Goal: Complete application form: Complete application form

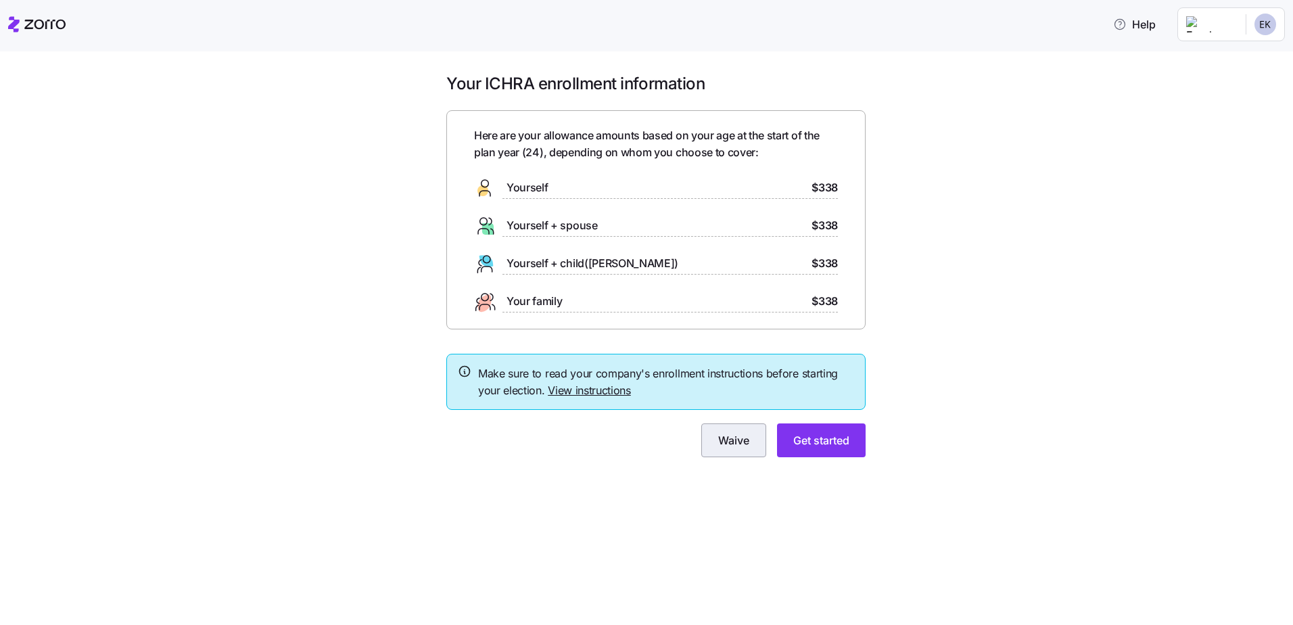
click at [738, 448] on span "Waive" at bounding box center [733, 440] width 31 height 16
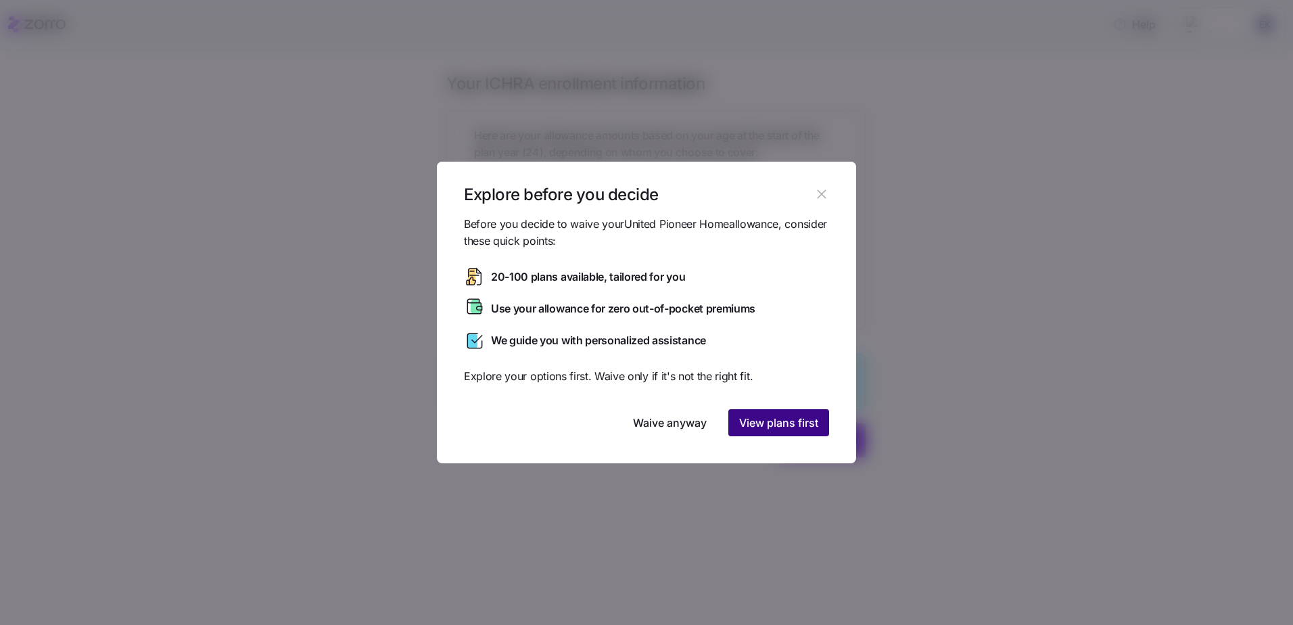
click at [761, 419] on span "View plans first" at bounding box center [778, 423] width 79 height 16
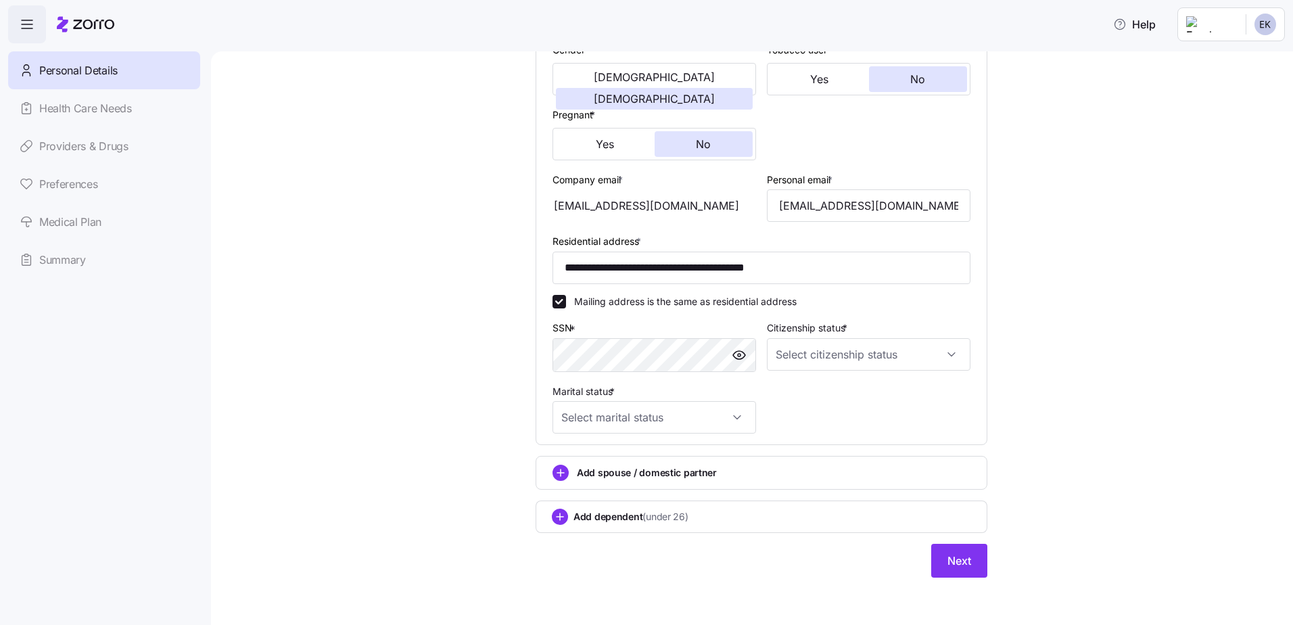
scroll to position [277, 0]
click at [820, 351] on input "Citizenship status *" at bounding box center [869, 353] width 204 height 32
click at [840, 404] on div "US citizen" at bounding box center [863, 394] width 193 height 28
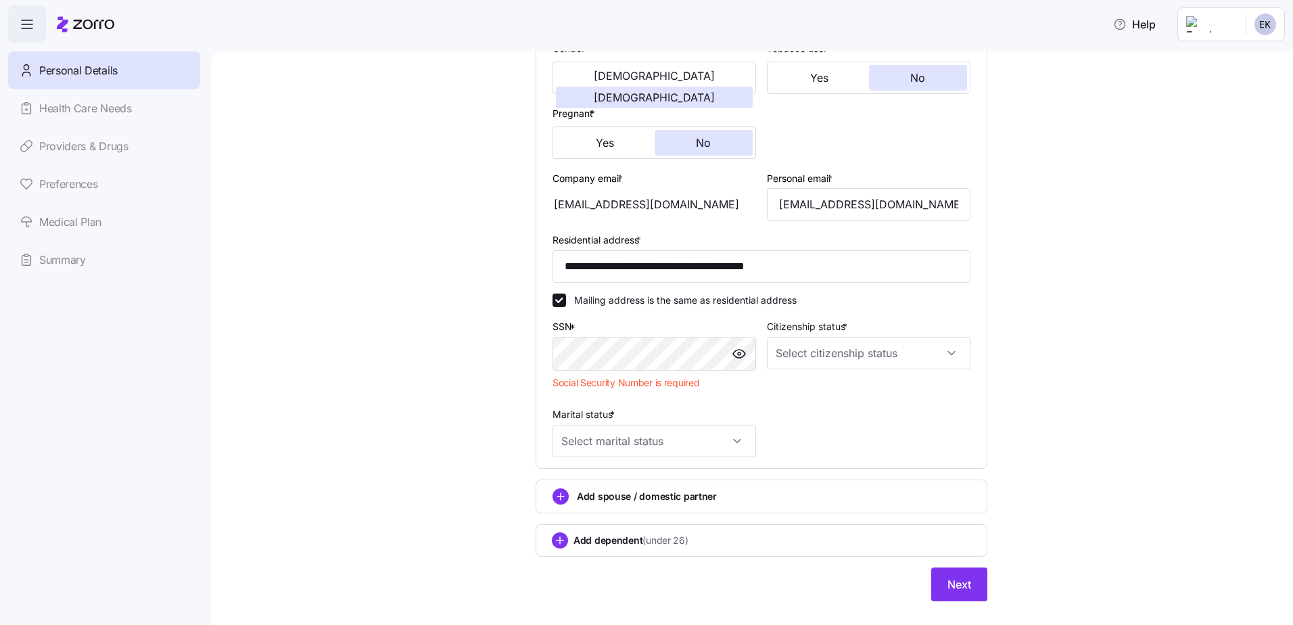
type input "US citizen"
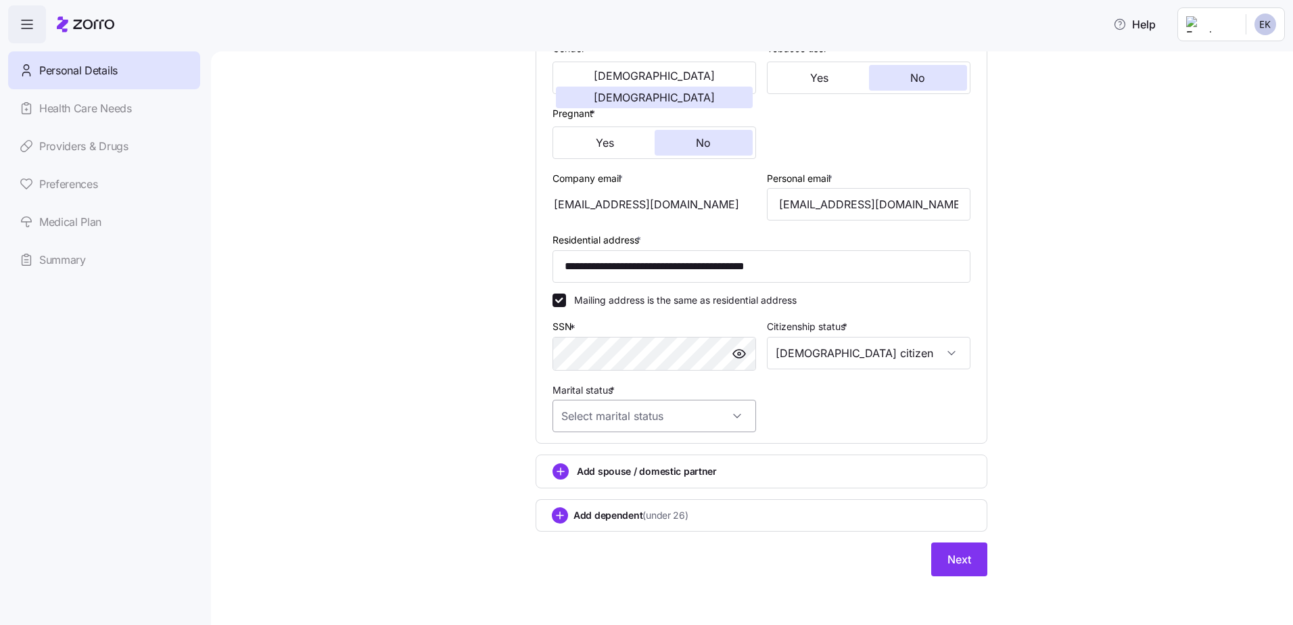
click at [640, 429] on input "Marital status *" at bounding box center [654, 416] width 204 height 32
click at [626, 483] on div "Married" at bounding box center [649, 485] width 193 height 28
type input "Married"
click at [614, 471] on span "Add spouse / domestic partner" at bounding box center [647, 472] width 140 height 14
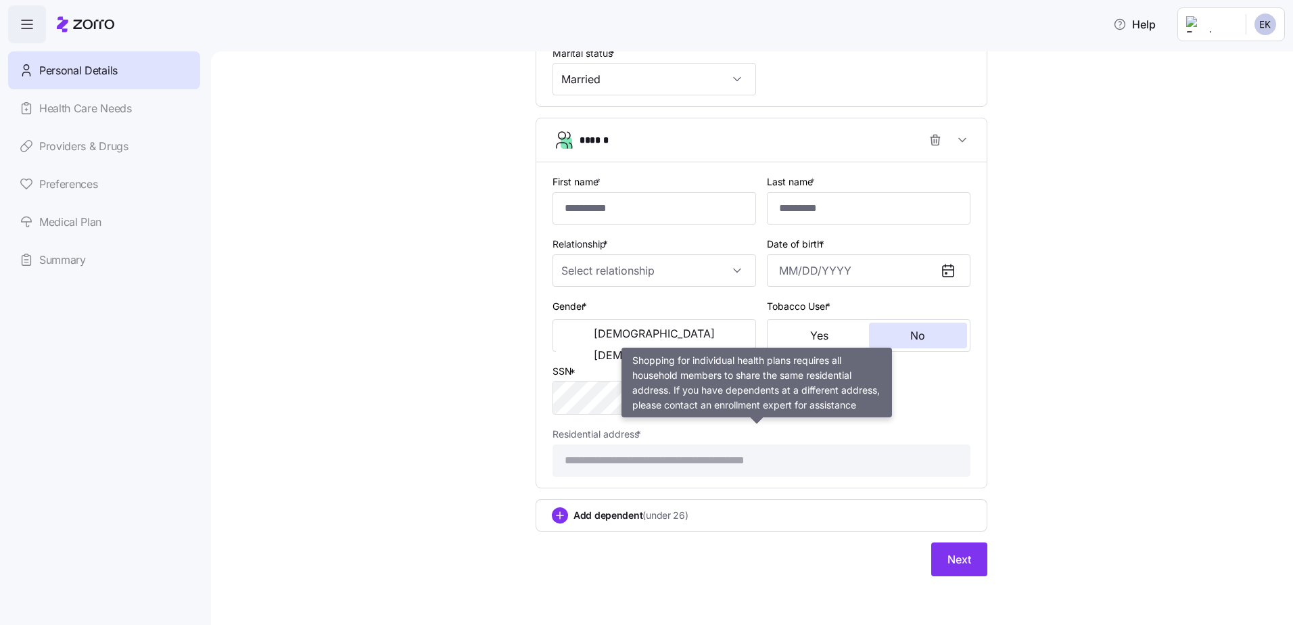
scroll to position [546, 0]
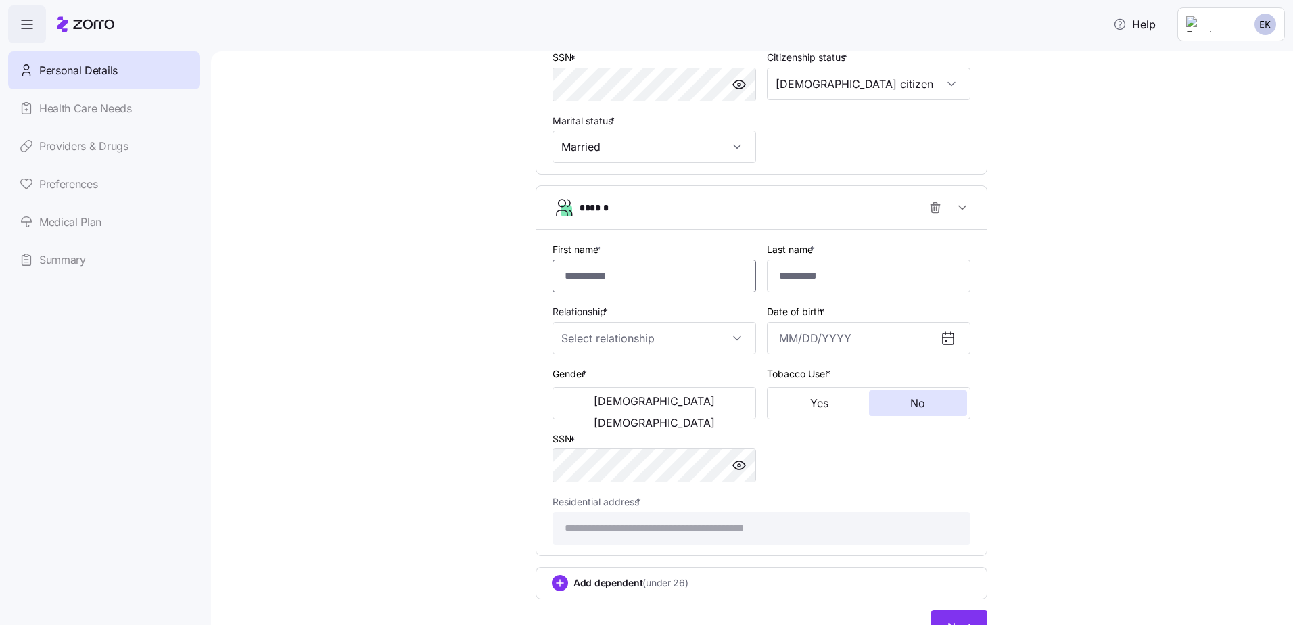
click at [610, 289] on input "First name *" at bounding box center [654, 276] width 204 height 32
drag, startPoint x: 629, startPoint y: 277, endPoint x: 636, endPoint y: 272, distance: 9.2
click at [630, 274] on input "First name *" at bounding box center [654, 276] width 204 height 32
type input "*******"
type input "********"
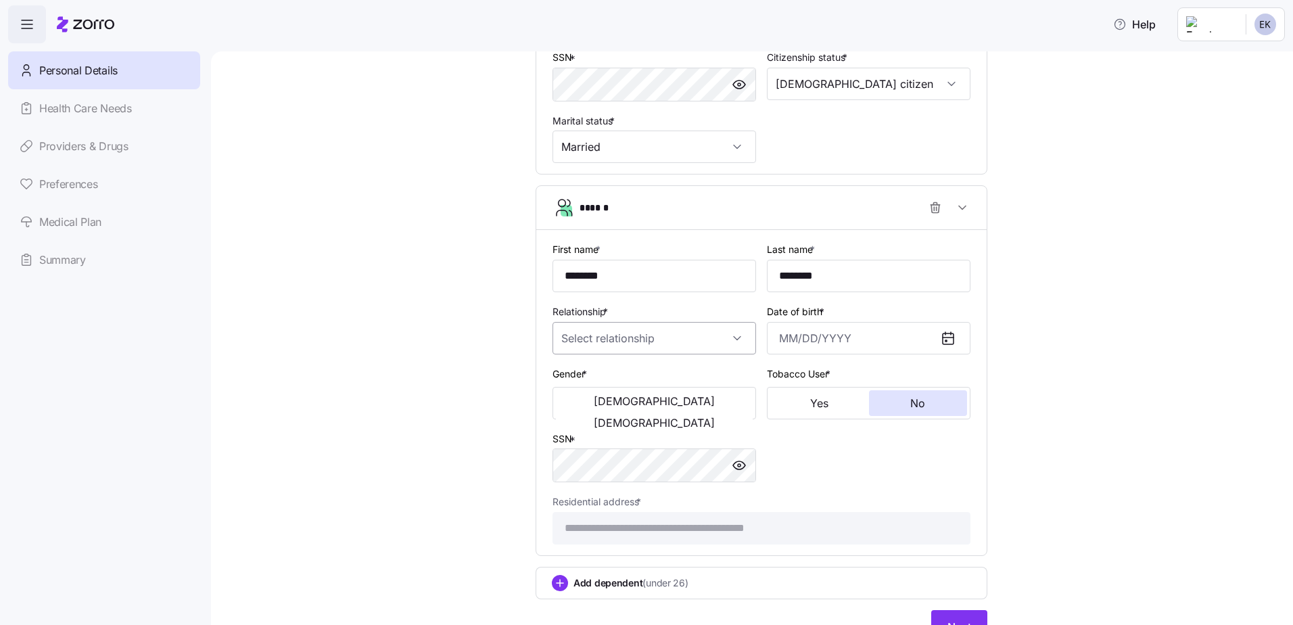
drag, startPoint x: 625, startPoint y: 339, endPoint x: 655, endPoint y: 339, distance: 29.8
click at [627, 339] on input "Relationship *" at bounding box center [654, 338] width 204 height 32
click at [642, 385] on div "Spouse" at bounding box center [649, 379] width 193 height 28
type input "Spouse"
click at [809, 341] on input "Date of birth *" at bounding box center [869, 338] width 204 height 32
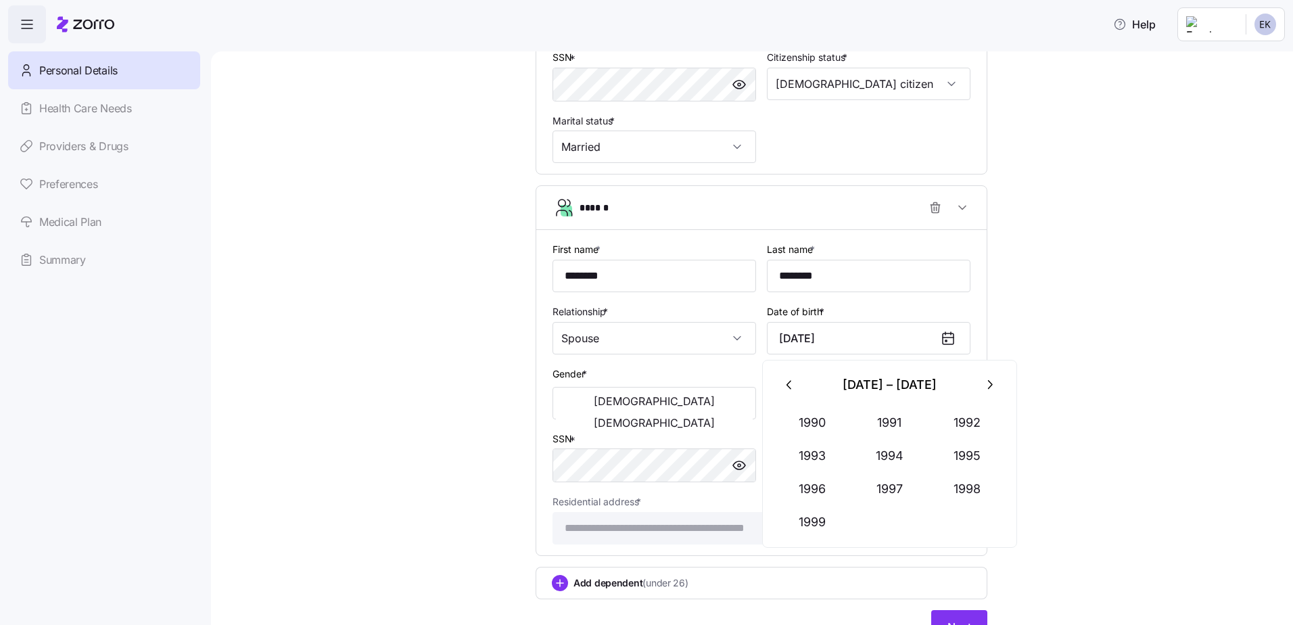
type input "June 19, 1996"
click at [1162, 310] on div "**********" at bounding box center [761, 93] width 1025 height 1133
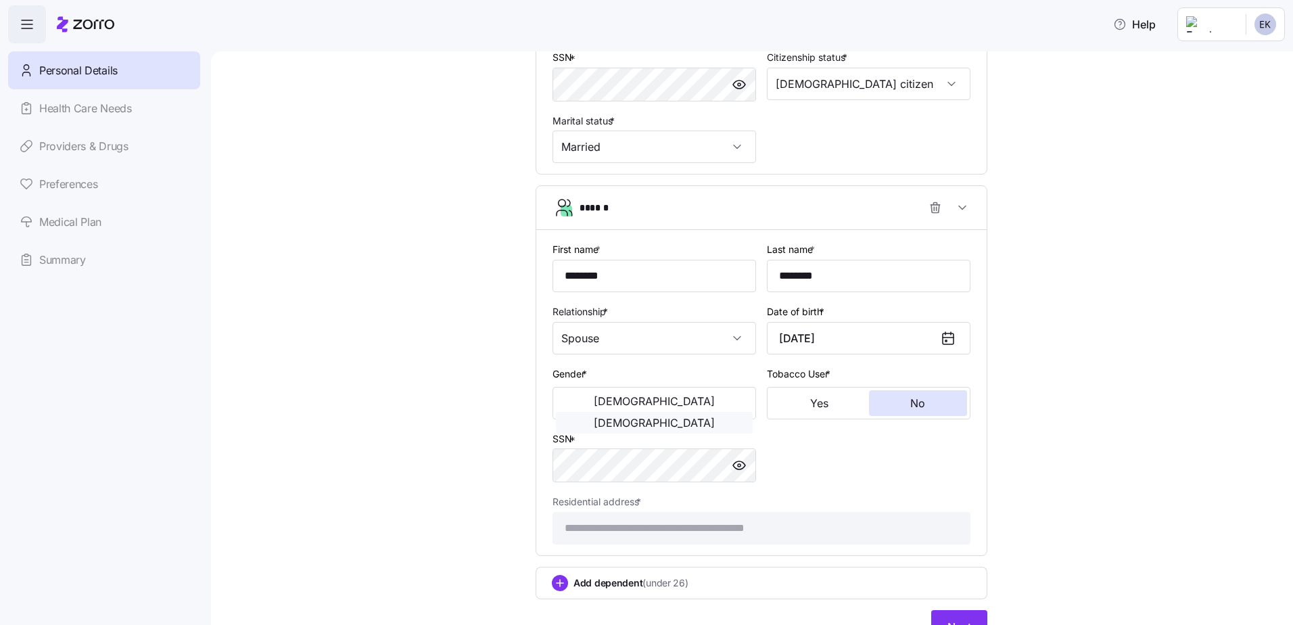
click at [696, 417] on span "Female" at bounding box center [654, 422] width 121 height 11
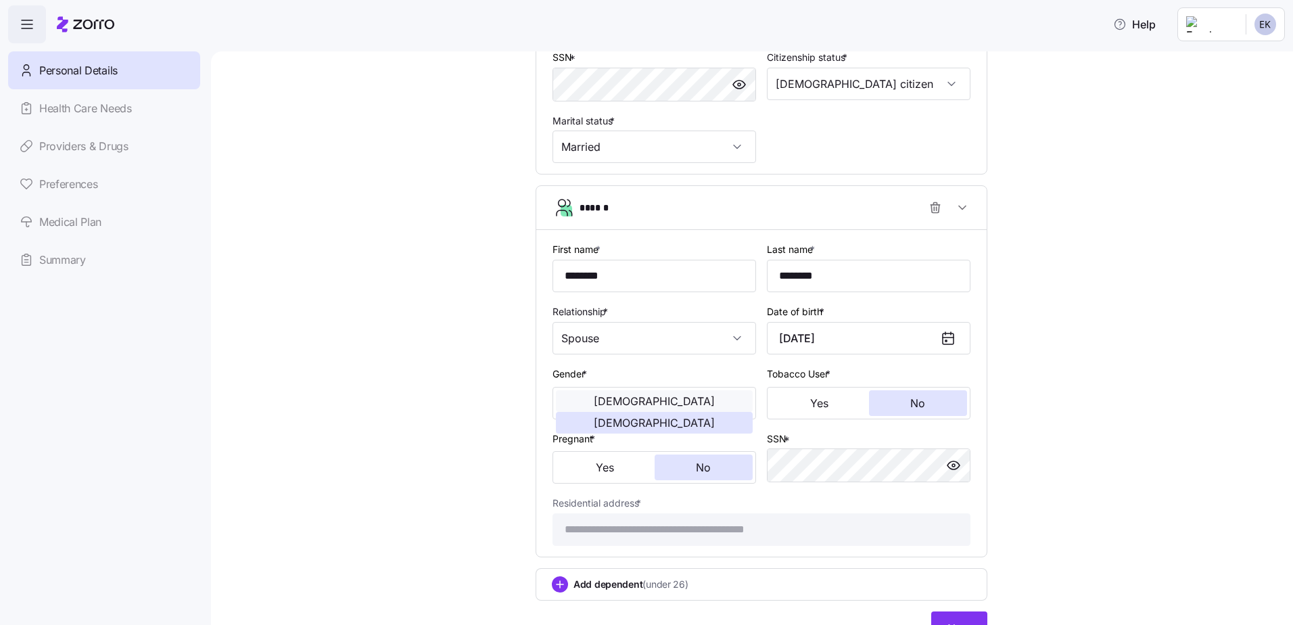
click at [609, 405] on span "Male" at bounding box center [654, 401] width 121 height 11
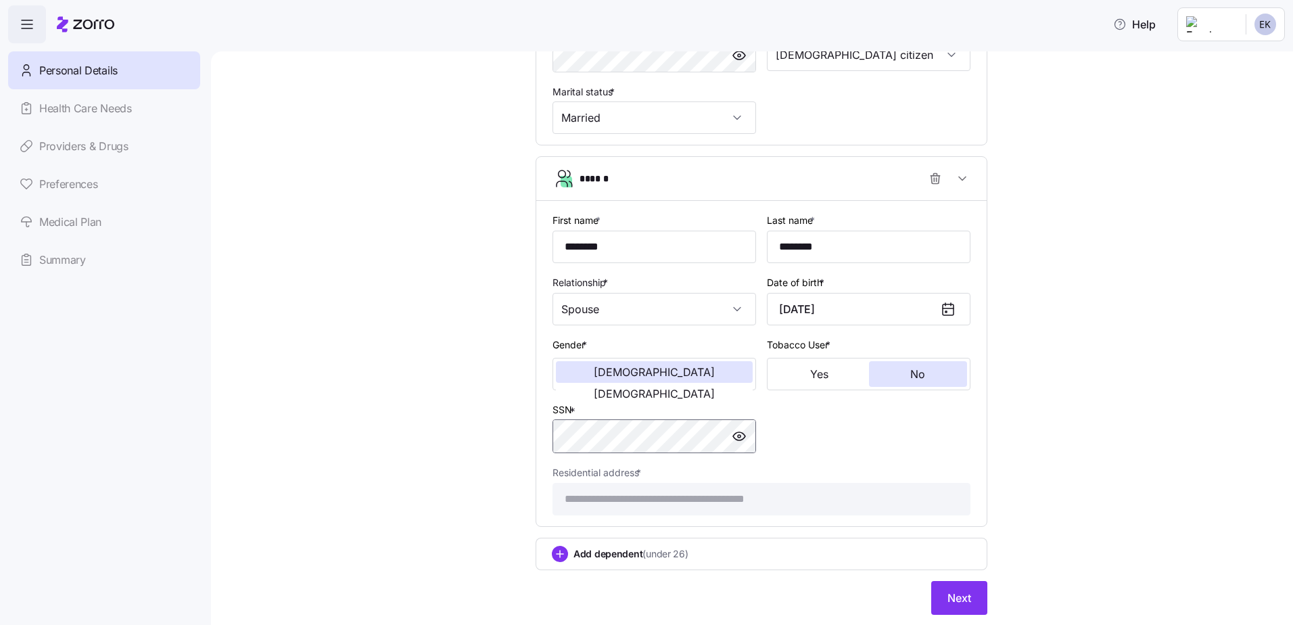
scroll to position [614, 0]
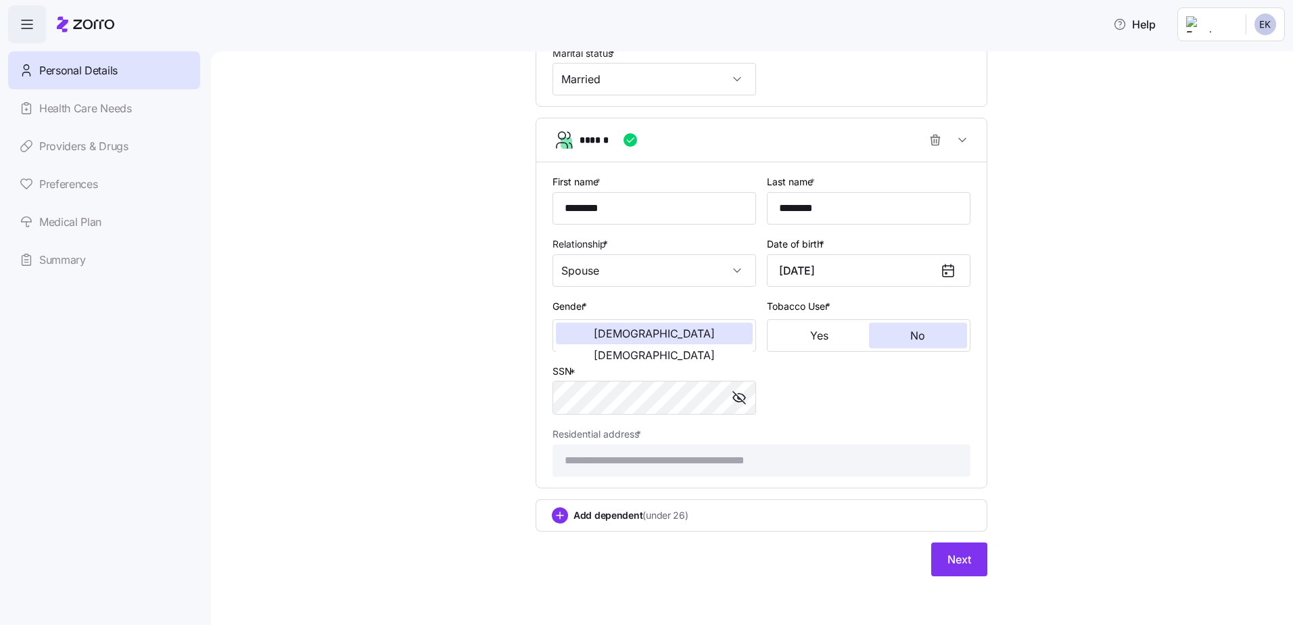
click at [660, 519] on span "(under 26)" at bounding box center [664, 515] width 45 height 14
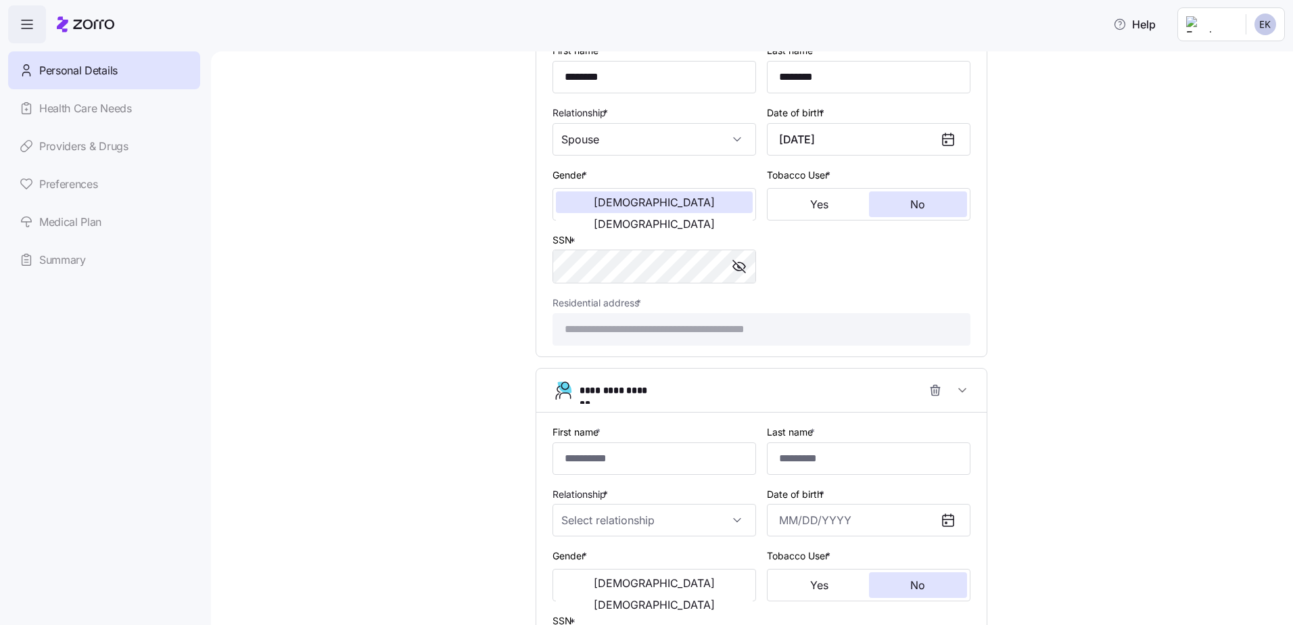
scroll to position [952, 0]
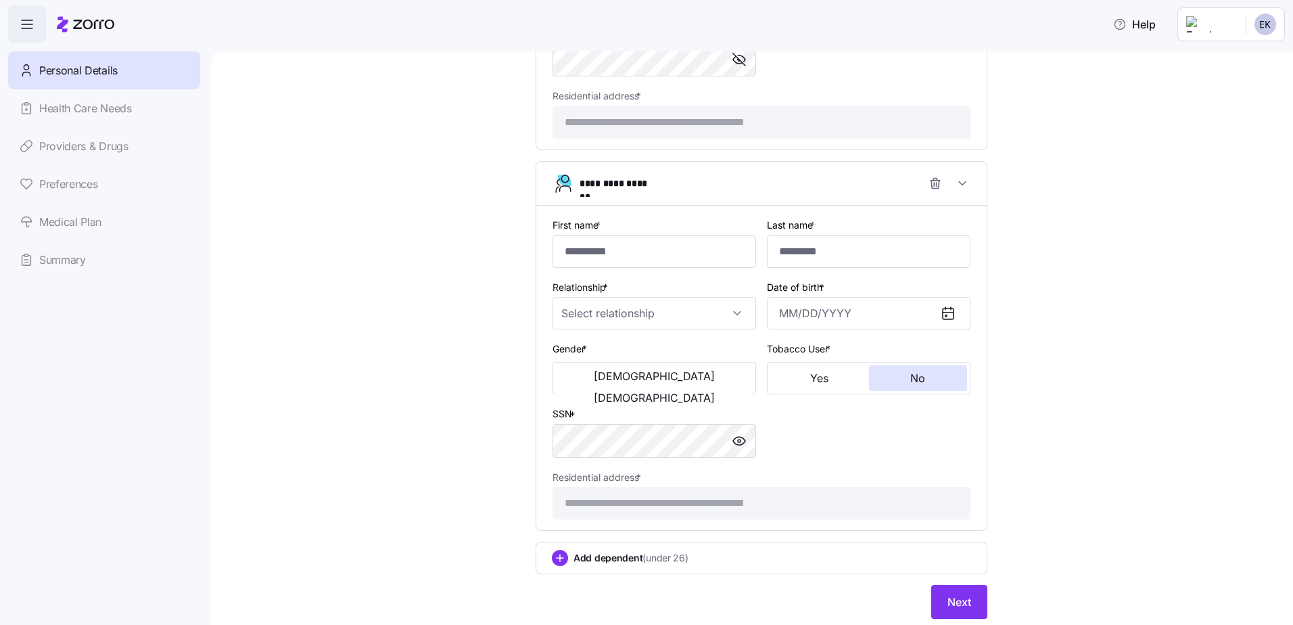
click at [957, 600] on span "Next" at bounding box center [959, 602] width 24 height 16
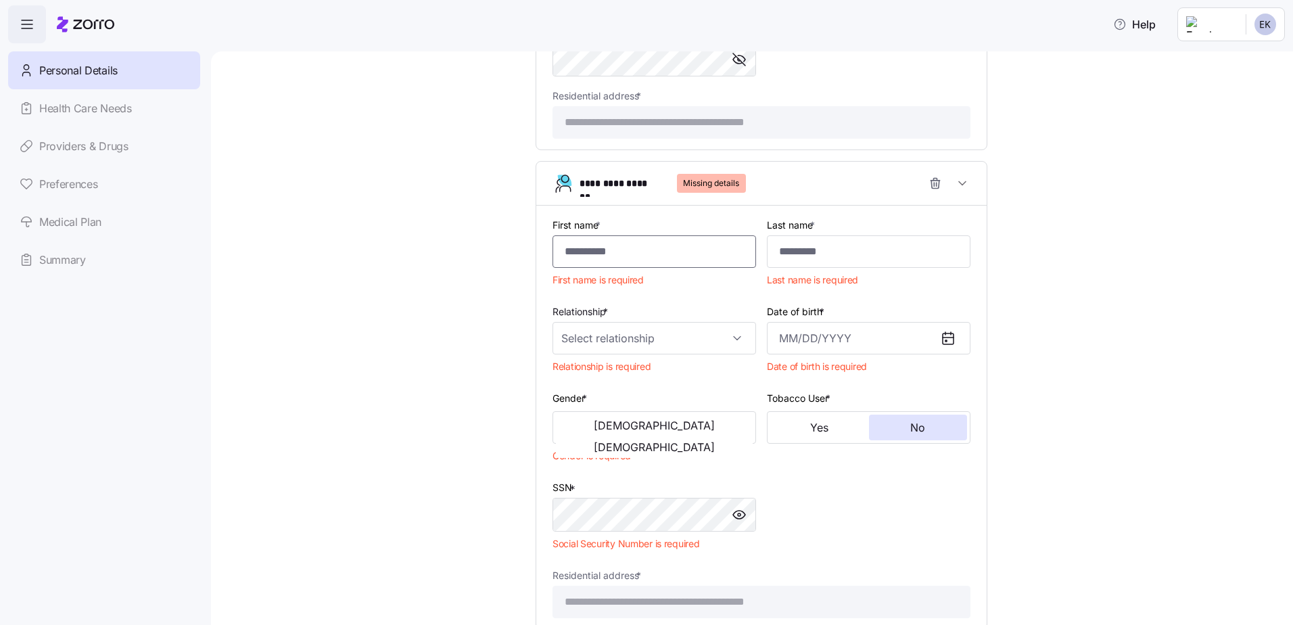
click at [661, 255] on input "First name *" at bounding box center [654, 251] width 204 height 32
type input "******"
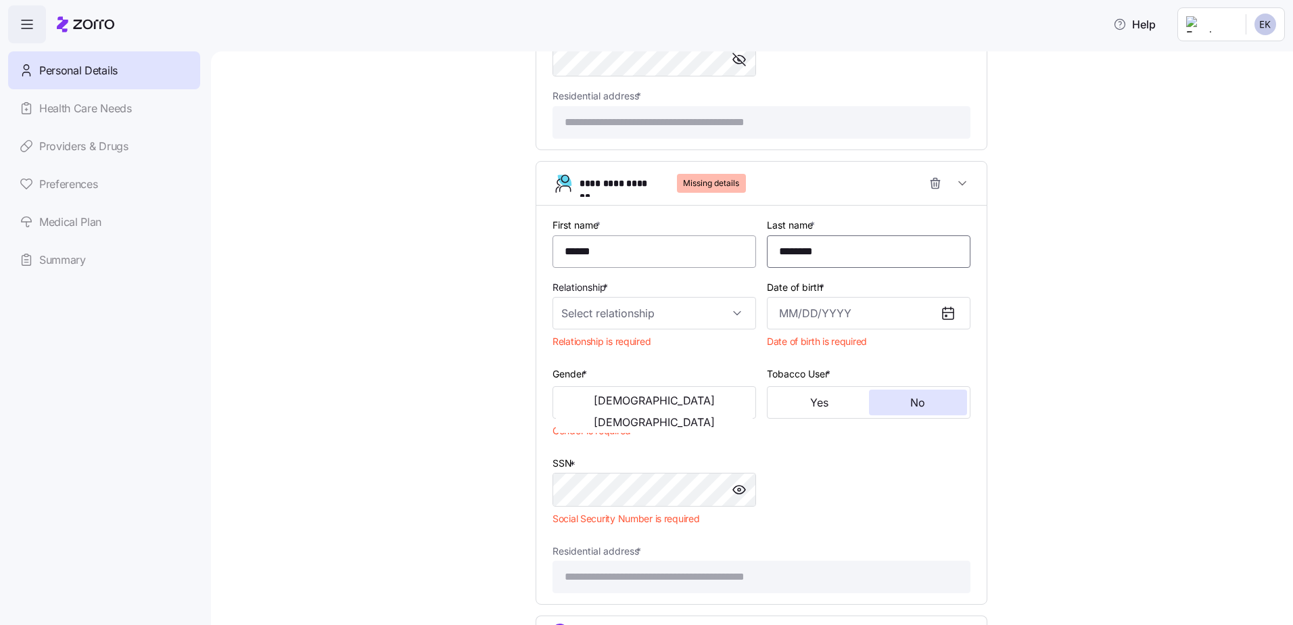
type input "********"
click at [686, 310] on input "Relationship *" at bounding box center [654, 313] width 204 height 32
click at [628, 352] on div "Child" at bounding box center [649, 354] width 193 height 28
type input "Child"
click at [827, 312] on input "Date of birth *" at bounding box center [869, 313] width 204 height 32
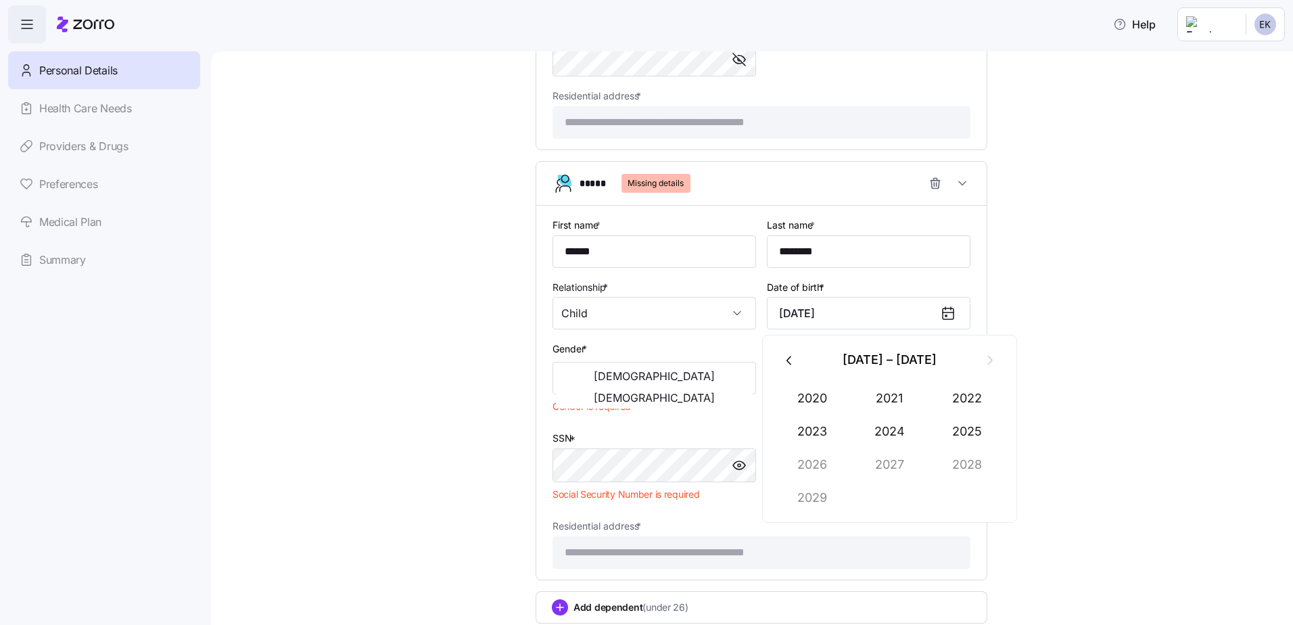
type input "January 4, 2023"
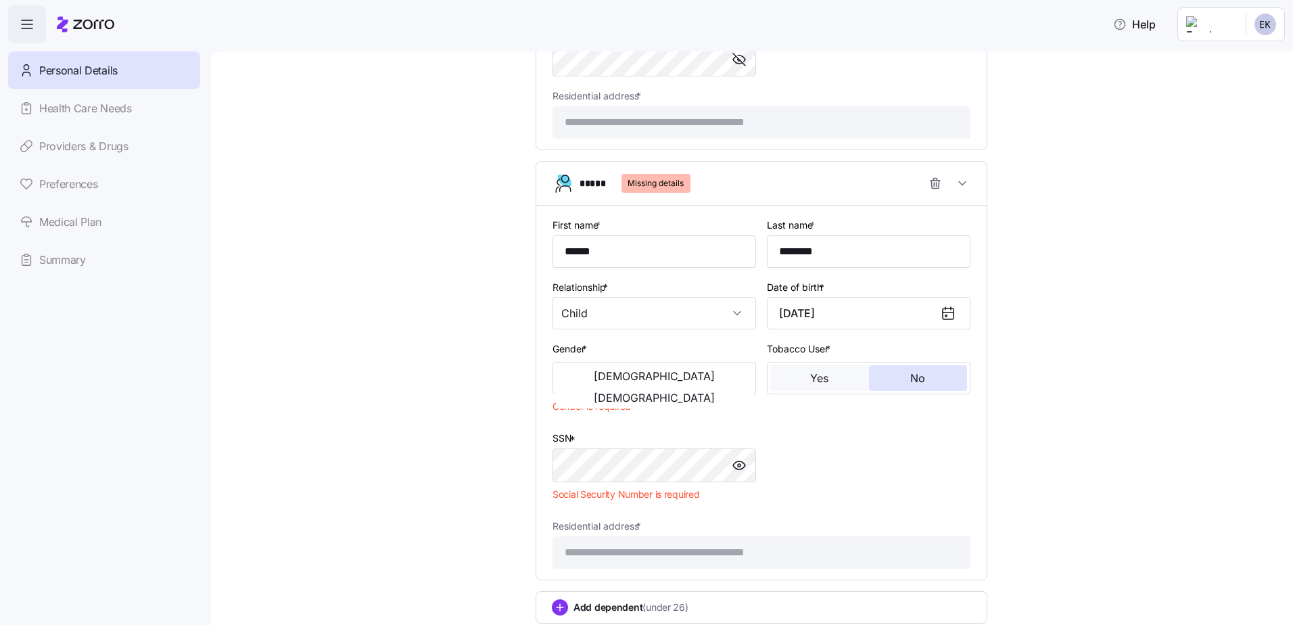
drag, startPoint x: 701, startPoint y: 372, endPoint x: 784, endPoint y: 379, distance: 83.4
click at [703, 392] on span "Female" at bounding box center [654, 397] width 121 height 11
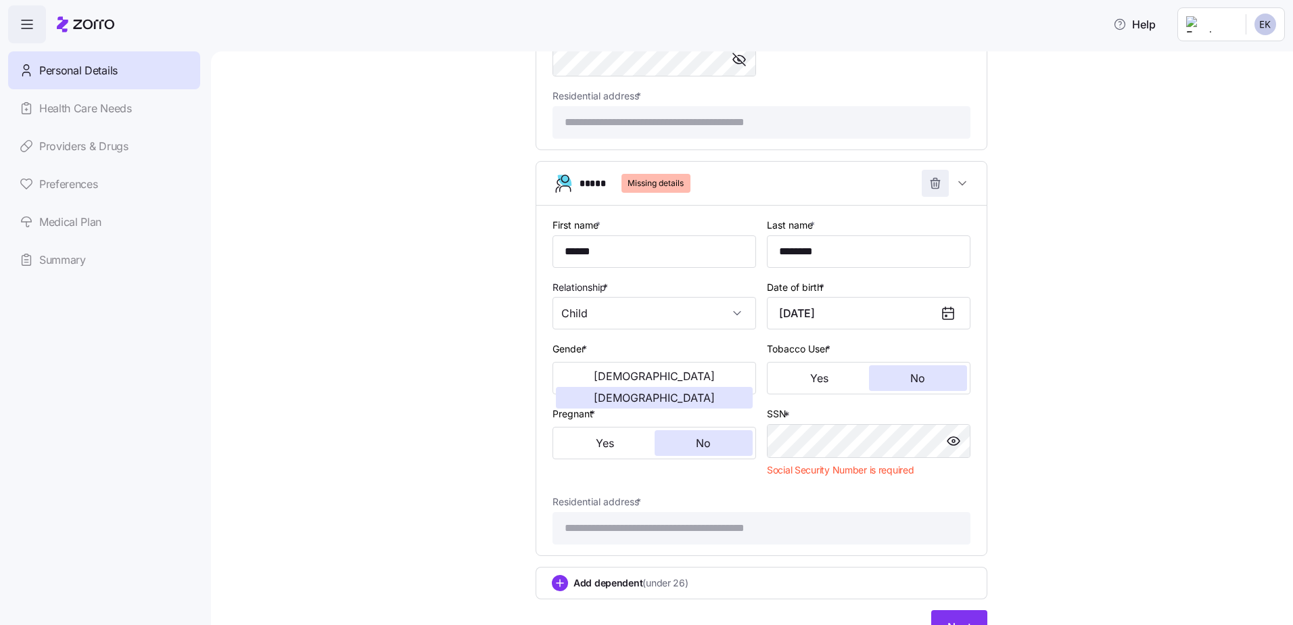
click at [928, 188] on icon "button" at bounding box center [935, 183] width 14 height 14
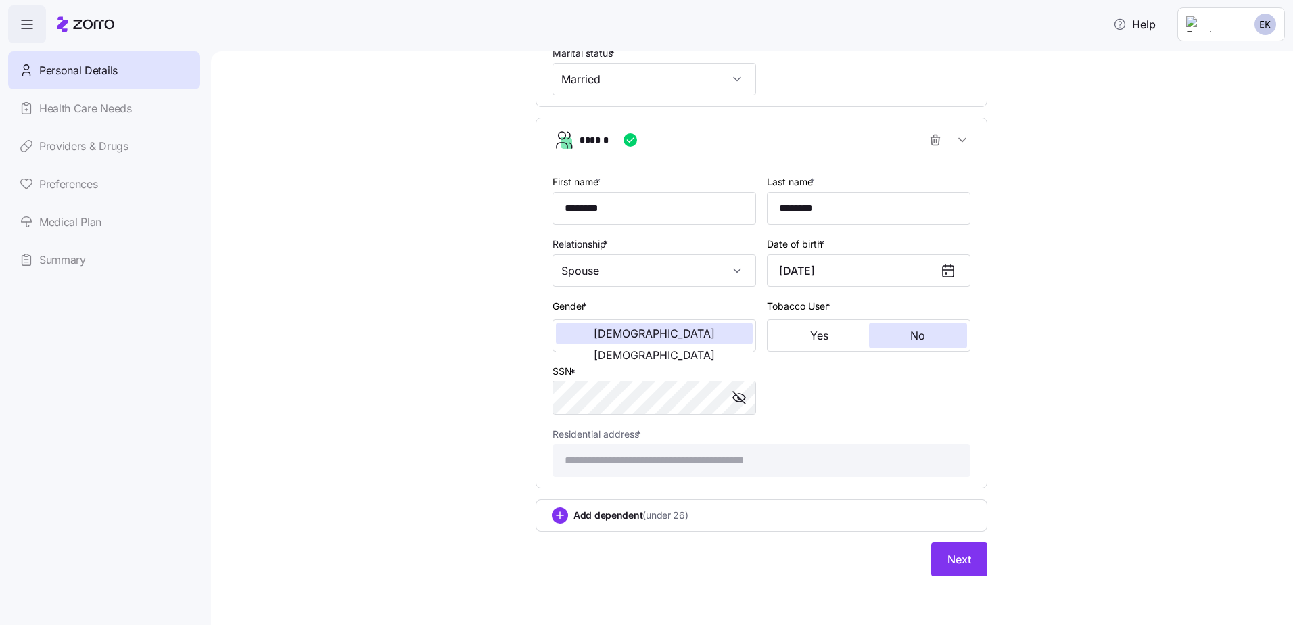
scroll to position [614, 0]
click at [953, 554] on span "Next" at bounding box center [959, 559] width 24 height 16
